Goal: Task Accomplishment & Management: Use online tool/utility

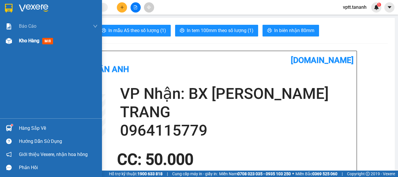
click at [28, 40] on span "Kho hàng" at bounding box center [29, 41] width 20 height 6
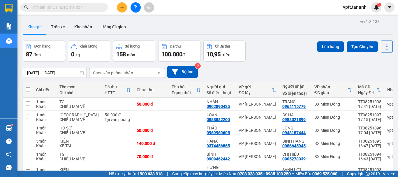
click at [28, 89] on span at bounding box center [28, 89] width 5 height 5
click at [28, 87] on input "checkbox" at bounding box center [28, 87] width 0 height 0
checkbox input "true"
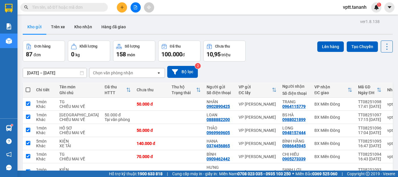
checkbox input "true"
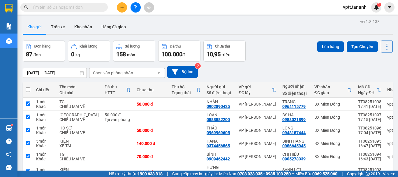
checkbox input "true"
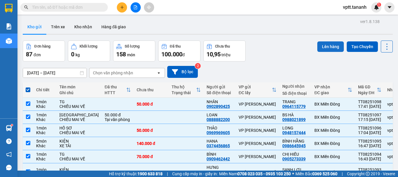
click at [328, 47] on button "Lên hàng" at bounding box center [330, 46] width 26 height 10
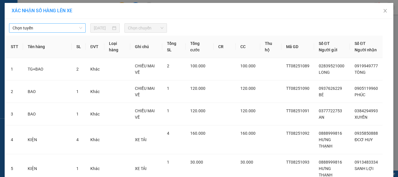
click at [73, 28] on span "Chọn tuyến" at bounding box center [48, 28] width 70 height 9
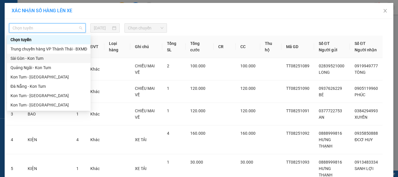
click at [60, 59] on div "Sài Gòn - Kon Tum" at bounding box center [48, 58] width 77 height 6
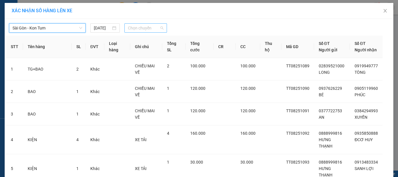
click at [144, 29] on span "Chọn chuyến" at bounding box center [146, 28] width 36 height 9
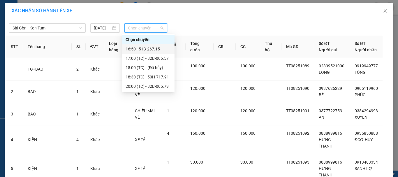
click at [159, 49] on div "16:50 - 51B-267.15" at bounding box center [147, 49] width 45 height 6
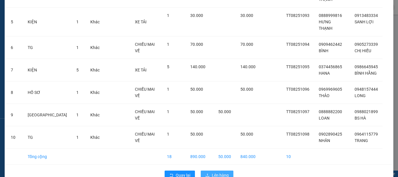
scroll to position [157, 0]
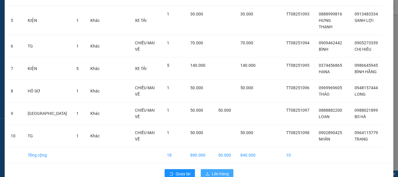
click at [217, 170] on span "Lên hàng" at bounding box center [220, 173] width 17 height 6
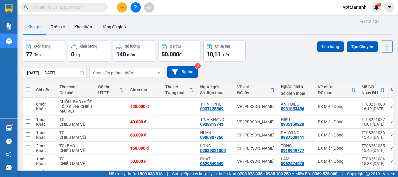
drag, startPoint x: 29, startPoint y: 89, endPoint x: 31, endPoint y: 83, distance: 6.4
click at [29, 89] on span at bounding box center [28, 89] width 5 height 5
click at [28, 87] on input "checkbox" at bounding box center [28, 87] width 0 height 0
checkbox input "true"
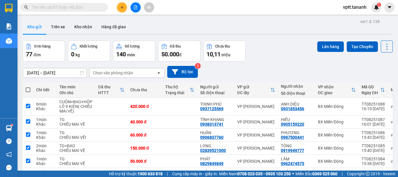
checkbox input "true"
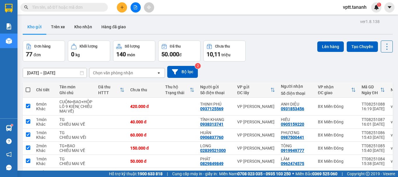
checkbox input "true"
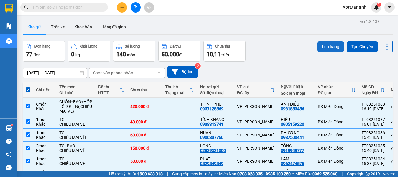
click at [323, 47] on button "Lên hàng" at bounding box center [330, 46] width 26 height 10
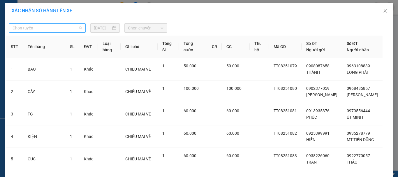
click at [77, 28] on span "Chọn tuyến" at bounding box center [48, 28] width 70 height 9
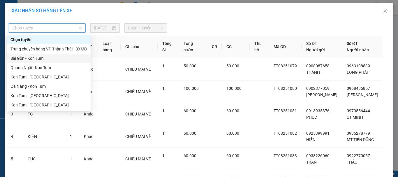
click at [59, 58] on div "Sài Gòn - Kon Tum" at bounding box center [48, 58] width 77 height 6
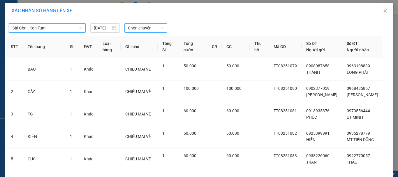
click at [155, 29] on span "Chọn chuyến" at bounding box center [146, 28] width 36 height 9
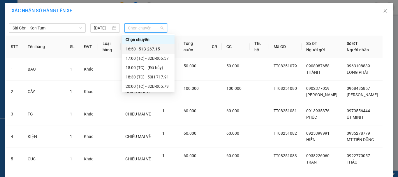
click at [139, 49] on div "16:50 - 51B-267.15" at bounding box center [147, 49] width 45 height 6
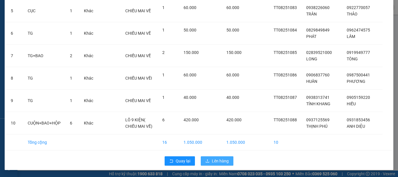
scroll to position [169, 0]
click at [212, 162] on span "Lên hàng" at bounding box center [220, 160] width 17 height 6
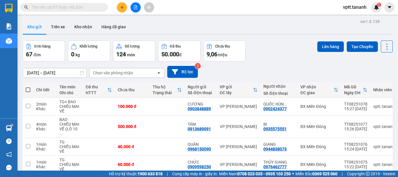
click at [27, 90] on span at bounding box center [28, 89] width 5 height 5
click at [28, 87] on input "checkbox" at bounding box center [28, 87] width 0 height 0
checkbox input "true"
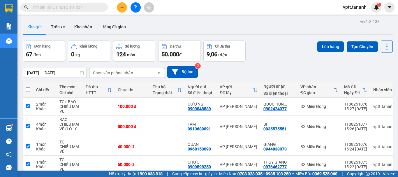
checkbox input "true"
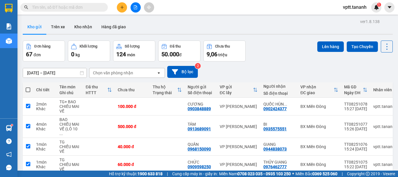
checkbox input "true"
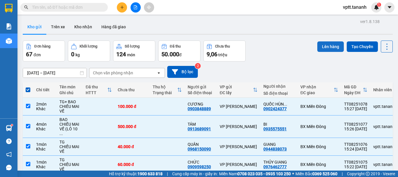
click at [325, 44] on button "Lên hàng" at bounding box center [330, 46] width 26 height 10
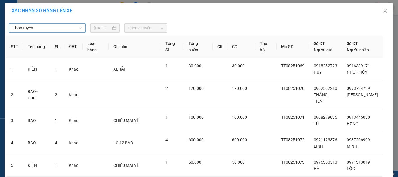
click at [79, 28] on span "Chọn tuyến" at bounding box center [48, 28] width 70 height 9
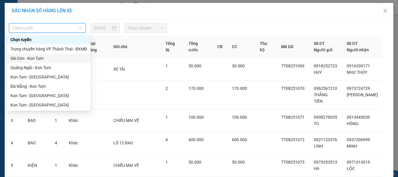
click at [67, 57] on div "Sài Gòn - Kon Tum" at bounding box center [48, 58] width 77 height 6
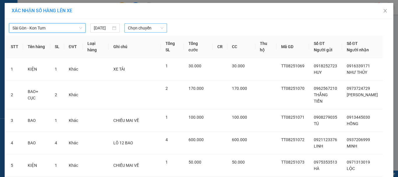
click at [145, 29] on span "Chọn chuyến" at bounding box center [146, 28] width 36 height 9
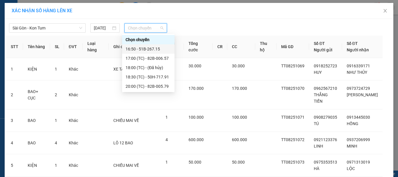
click at [148, 48] on div "16:50 - 51B-267.15" at bounding box center [147, 49] width 45 height 6
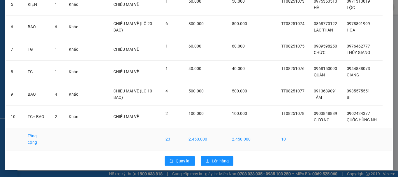
scroll to position [176, 0]
click at [215, 160] on span "Lên hàng" at bounding box center [220, 160] width 17 height 6
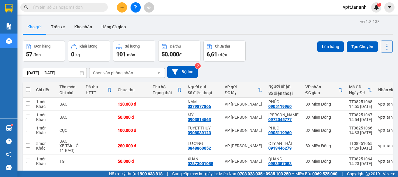
click at [28, 90] on span at bounding box center [28, 89] width 5 height 5
click at [28, 87] on input "checkbox" at bounding box center [28, 87] width 0 height 0
checkbox input "true"
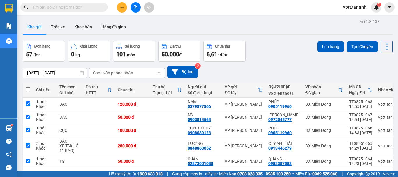
checkbox input "true"
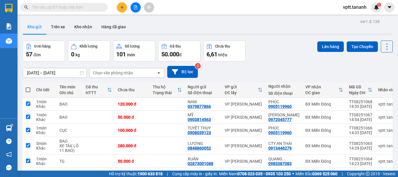
checkbox input "true"
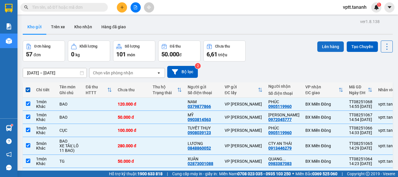
click at [331, 46] on button "Lên hàng" at bounding box center [330, 46] width 26 height 10
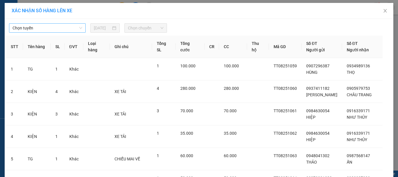
click at [79, 28] on span "Chọn tuyến" at bounding box center [48, 28] width 70 height 9
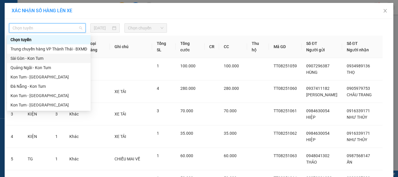
click at [55, 58] on div "Sài Gòn - Kon Tum" at bounding box center [48, 58] width 77 height 6
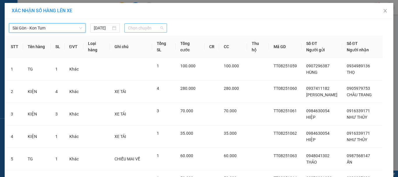
click at [138, 30] on span "Chọn chuyến" at bounding box center [146, 28] width 36 height 9
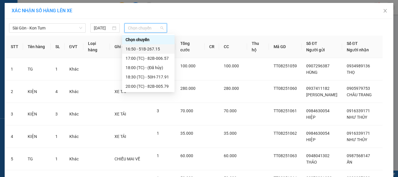
click at [135, 49] on div "16:50 - 51B-267.15" at bounding box center [147, 49] width 45 height 6
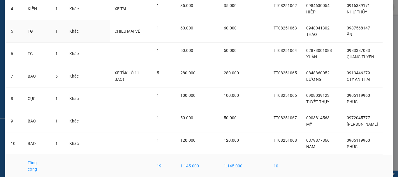
scroll to position [157, 0]
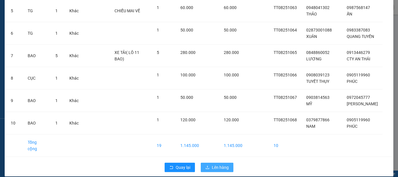
click at [219, 164] on span "Lên hàng" at bounding box center [220, 167] width 17 height 6
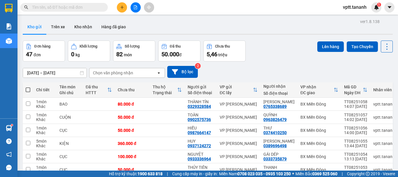
click at [28, 89] on span at bounding box center [28, 89] width 5 height 5
click at [28, 87] on input "checkbox" at bounding box center [28, 87] width 0 height 0
checkbox input "true"
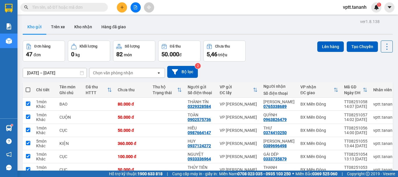
checkbox input "true"
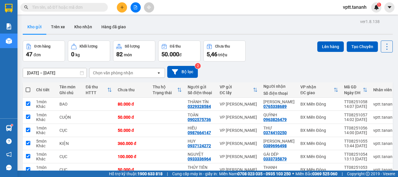
checkbox input "true"
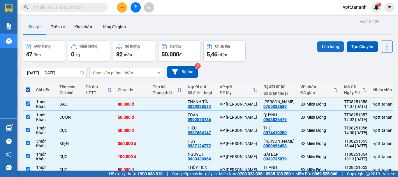
click at [330, 46] on button "Lên hàng" at bounding box center [330, 46] width 26 height 10
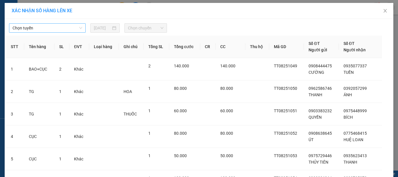
click at [79, 28] on span "Chọn tuyến" at bounding box center [48, 28] width 70 height 9
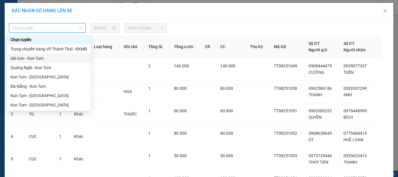
click at [70, 58] on div "Sài Gòn - Kon Tum" at bounding box center [48, 58] width 77 height 6
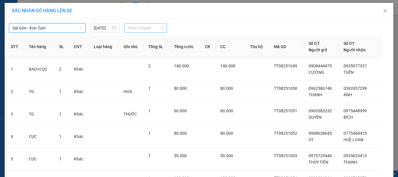
click at [151, 30] on span "Chọn chuyến" at bounding box center [146, 28] width 36 height 9
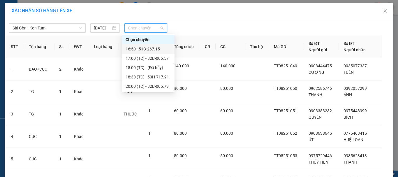
click at [141, 49] on div "16:50 - 51B-267.15" at bounding box center [147, 49] width 45 height 6
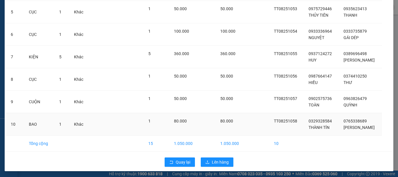
scroll to position [157, 0]
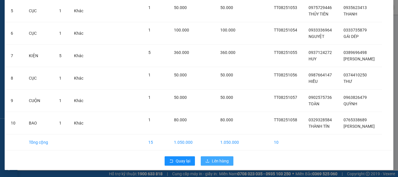
click at [219, 161] on span "Lên hàng" at bounding box center [220, 160] width 17 height 6
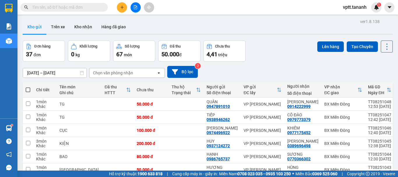
click at [28, 89] on span at bounding box center [28, 89] width 5 height 5
click at [28, 87] on input "checkbox" at bounding box center [28, 87] width 0 height 0
checkbox input "true"
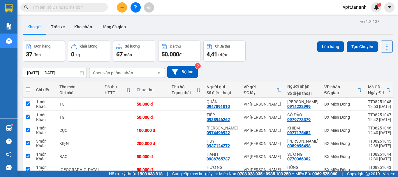
checkbox input "true"
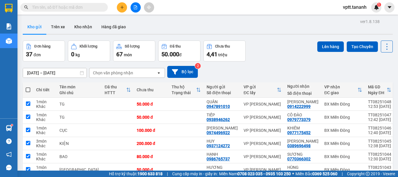
checkbox input "true"
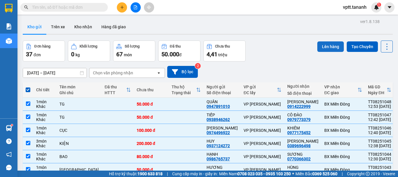
click at [323, 46] on button "Lên hàng" at bounding box center [330, 46] width 26 height 10
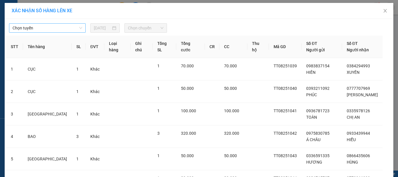
click at [77, 27] on span "Chọn tuyến" at bounding box center [48, 28] width 70 height 9
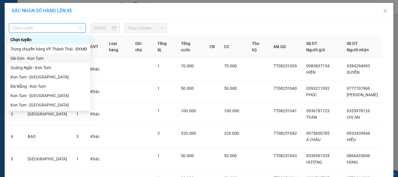
click at [58, 59] on div "Sài Gòn - Kon Tum" at bounding box center [48, 58] width 77 height 6
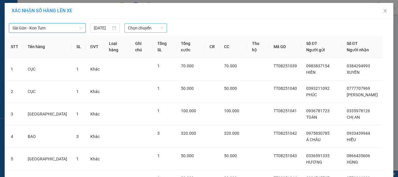
click at [140, 30] on span "Chọn chuyến" at bounding box center [146, 28] width 36 height 9
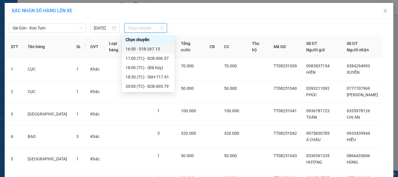
click at [142, 48] on div "16:50 - 51B-267.15" at bounding box center [147, 49] width 45 height 6
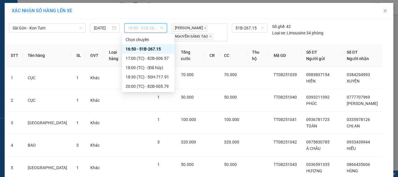
click at [160, 28] on span "16:50 - 51B-267.15" at bounding box center [146, 28] width 36 height 9
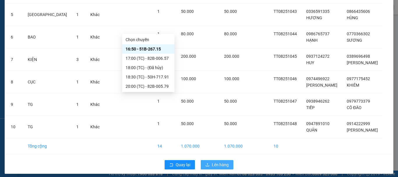
scroll to position [157, 0]
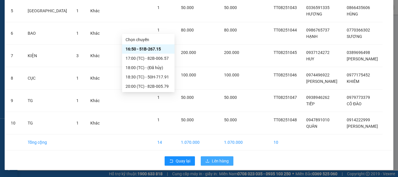
click at [219, 160] on span "Lên hàng" at bounding box center [220, 160] width 17 height 6
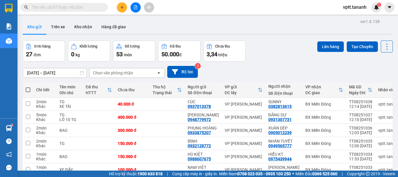
click at [29, 89] on span at bounding box center [28, 89] width 5 height 5
click at [28, 87] on input "checkbox" at bounding box center [28, 87] width 0 height 0
checkbox input "true"
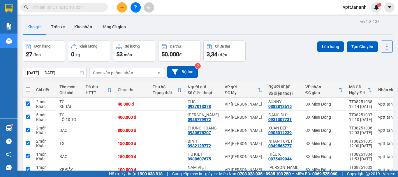
checkbox input "true"
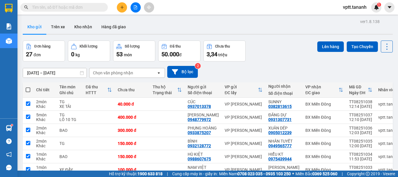
checkbox input "true"
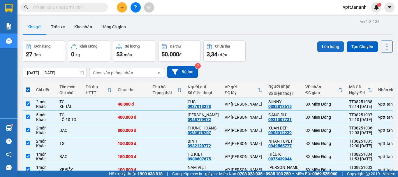
click at [323, 47] on button "Lên hàng" at bounding box center [330, 46] width 26 height 10
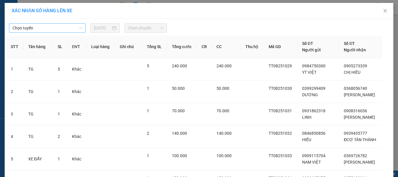
click at [77, 28] on span "Chọn tuyến" at bounding box center [48, 28] width 70 height 9
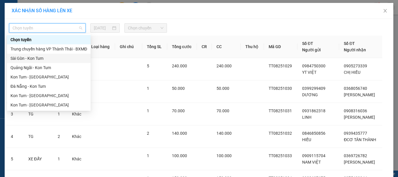
click at [43, 58] on div "Sài Gòn - Kon Tum" at bounding box center [48, 58] width 77 height 6
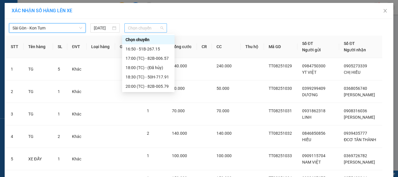
click at [158, 29] on span "Chọn chuyến" at bounding box center [146, 28] width 36 height 9
click at [148, 49] on div "16:50 - 51B-267.15" at bounding box center [147, 49] width 45 height 6
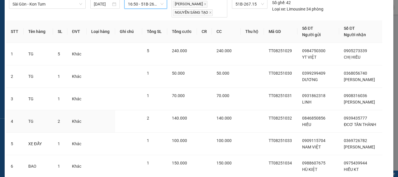
scroll to position [157, 0]
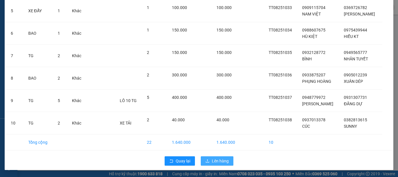
click at [220, 158] on span "Lên hàng" at bounding box center [220, 160] width 17 height 6
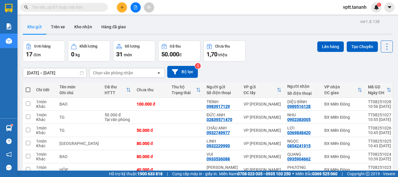
click at [27, 88] on span at bounding box center [28, 89] width 5 height 5
click at [28, 87] on input "checkbox" at bounding box center [28, 87] width 0 height 0
checkbox input "true"
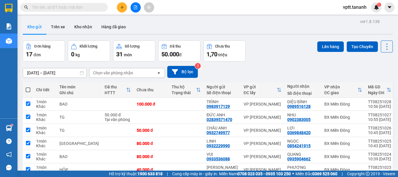
checkbox input "true"
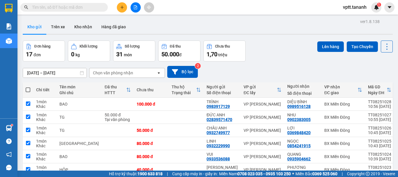
checkbox input "true"
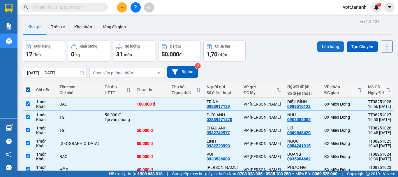
click at [328, 47] on button "Lên hàng" at bounding box center [330, 46] width 26 height 10
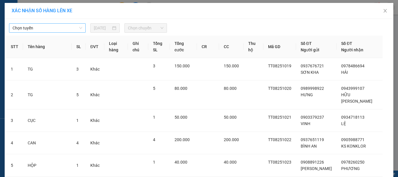
click at [79, 27] on span "Chọn tuyến" at bounding box center [48, 28] width 70 height 9
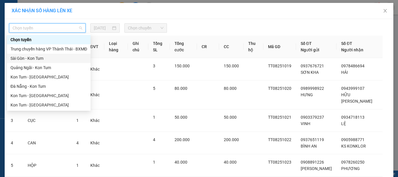
click at [58, 58] on div "Sài Gòn - Kon Tum" at bounding box center [48, 58] width 77 height 6
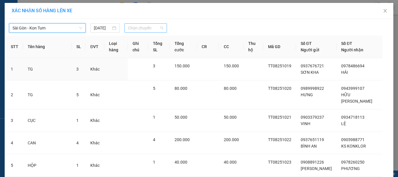
click at [136, 29] on span "Chọn chuyến" at bounding box center [146, 28] width 36 height 9
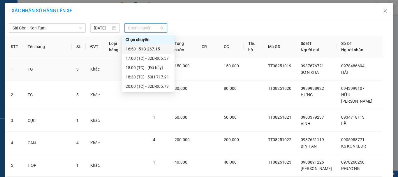
click at [141, 49] on div "16:50 - 51B-267.15" at bounding box center [147, 49] width 45 height 6
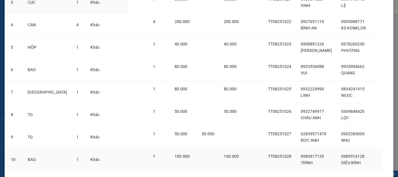
scroll to position [157, 0]
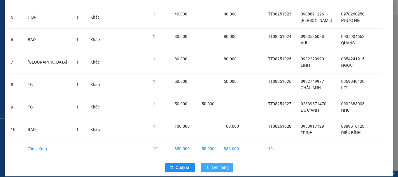
click at [212, 164] on span "Lên hàng" at bounding box center [220, 167] width 17 height 6
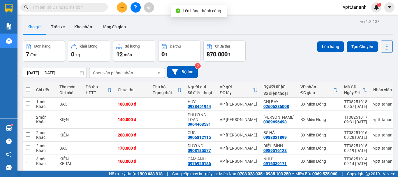
click at [27, 89] on span at bounding box center [28, 89] width 5 height 5
click at [28, 87] on input "checkbox" at bounding box center [28, 87] width 0 height 0
checkbox input "true"
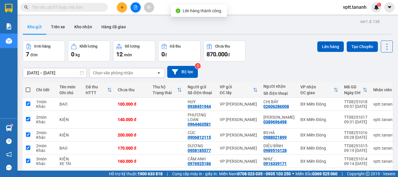
checkbox input "true"
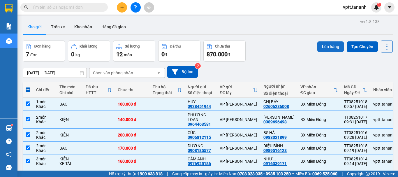
click at [320, 48] on button "Lên hàng" at bounding box center [330, 46] width 26 height 10
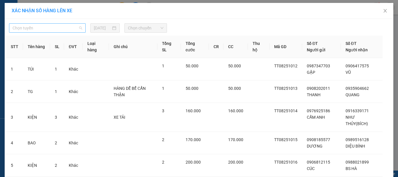
click at [77, 27] on span "Chọn tuyến" at bounding box center [48, 28] width 70 height 9
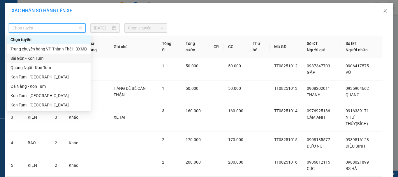
click at [68, 58] on div "Sài Gòn - Kon Tum" at bounding box center [48, 58] width 77 height 6
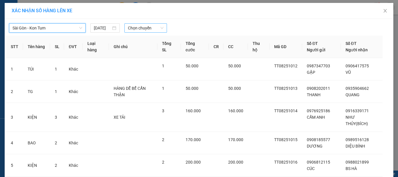
click at [139, 31] on span "Chọn chuyến" at bounding box center [146, 28] width 36 height 9
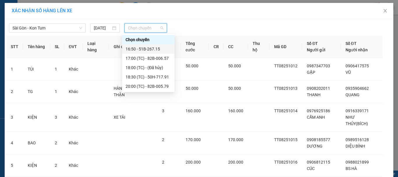
click at [144, 49] on div "16:50 - 51B-267.15" at bounding box center [147, 49] width 45 height 6
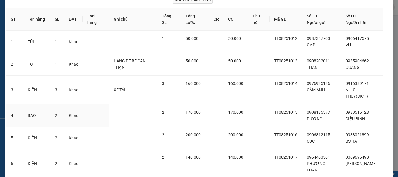
scroll to position [109, 0]
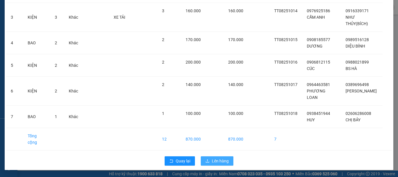
click at [218, 159] on span "Lên hàng" at bounding box center [220, 160] width 17 height 6
